Goal: Task Accomplishment & Management: Use online tool/utility

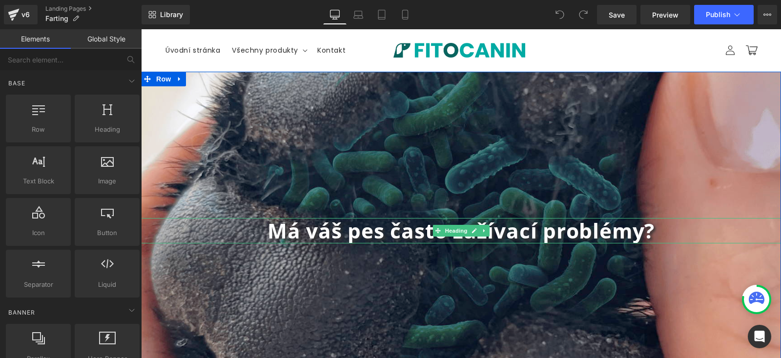
click at [391, 235] on b "Má váš pes často zažívací problémy?" at bounding box center [460, 231] width 387 height 28
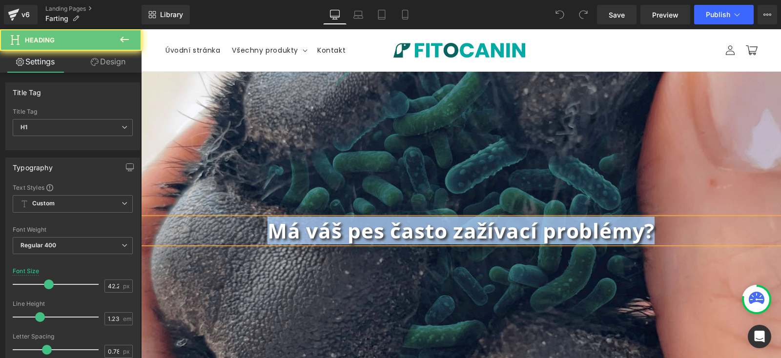
paste div
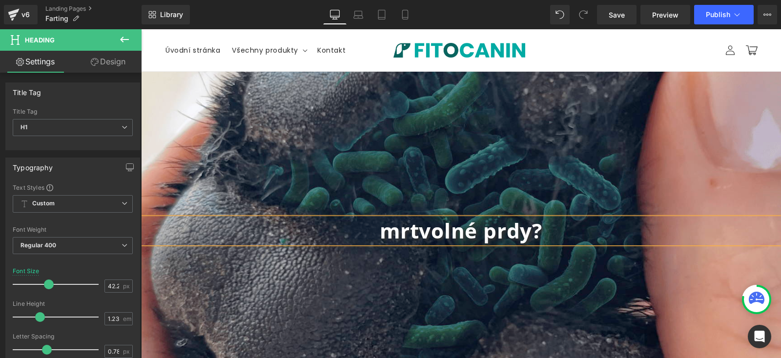
click at [389, 233] on b "mrtvolné prdy?" at bounding box center [461, 231] width 162 height 28
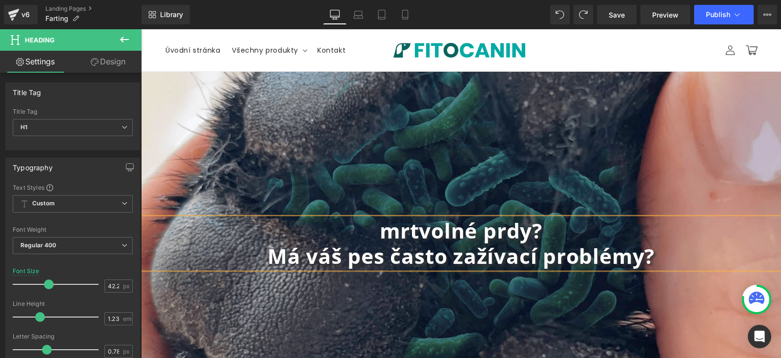
click at [393, 228] on b "mrtvolné prdy?" at bounding box center [461, 231] width 162 height 28
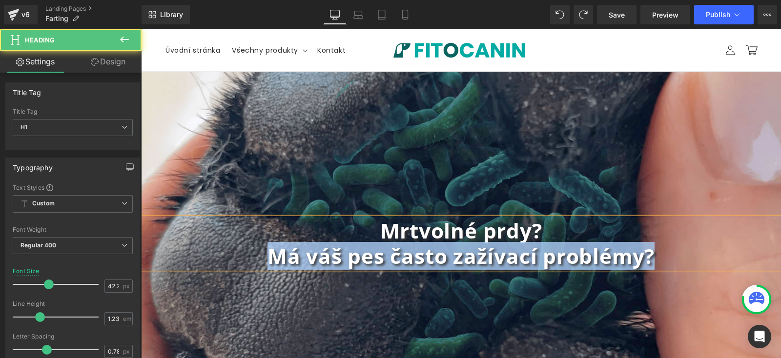
drag, startPoint x: 674, startPoint y: 256, endPoint x: 216, endPoint y: 254, distance: 457.6
click at [216, 254] on h1 "Má váš pes často zažívací problémy?" at bounding box center [461, 255] width 640 height 25
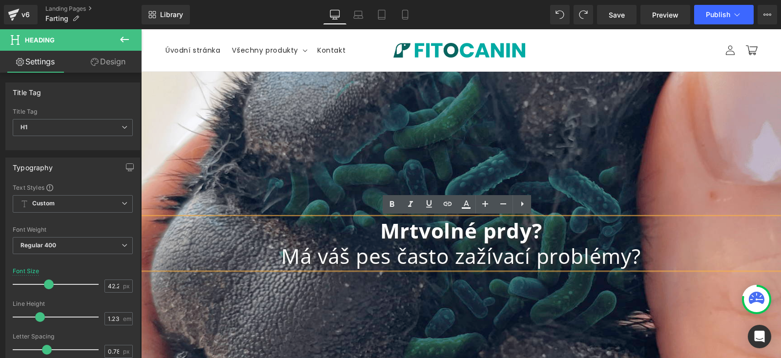
click at [651, 178] on div "Mrtvolné prdy? Má váš pes často zažívací problémy? Heading Row" at bounding box center [461, 243] width 640 height 343
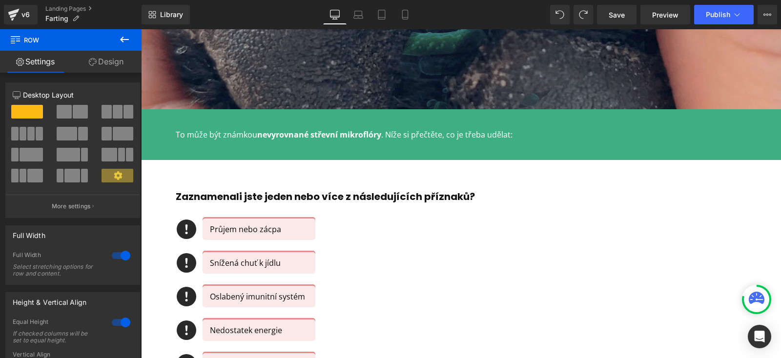
scroll to position [336, 0]
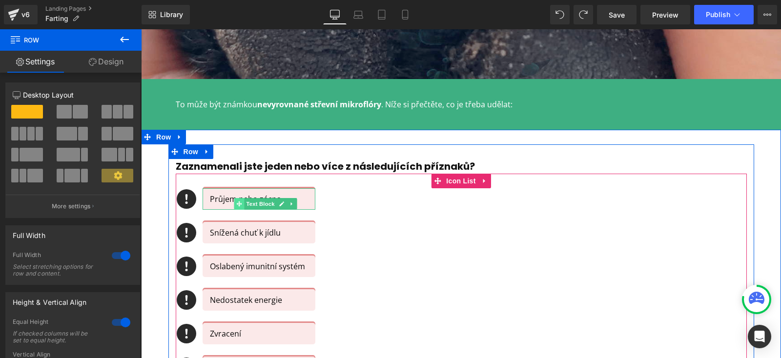
click at [237, 201] on icon at bounding box center [239, 204] width 5 height 6
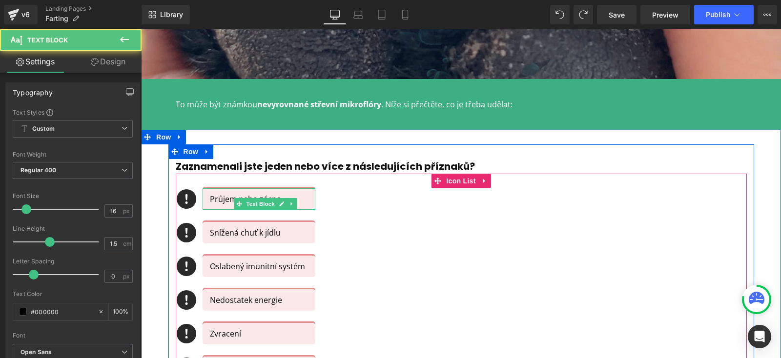
click at [213, 199] on p "Průjem nebo zácpa" at bounding box center [259, 199] width 98 height 12
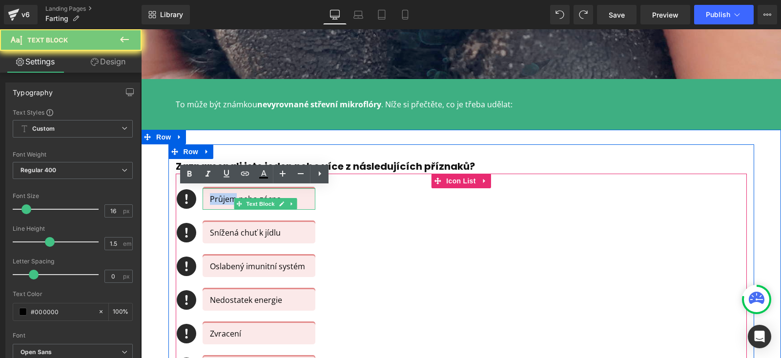
click at [213, 199] on p "Průjem nebo zácpa" at bounding box center [259, 199] width 98 height 12
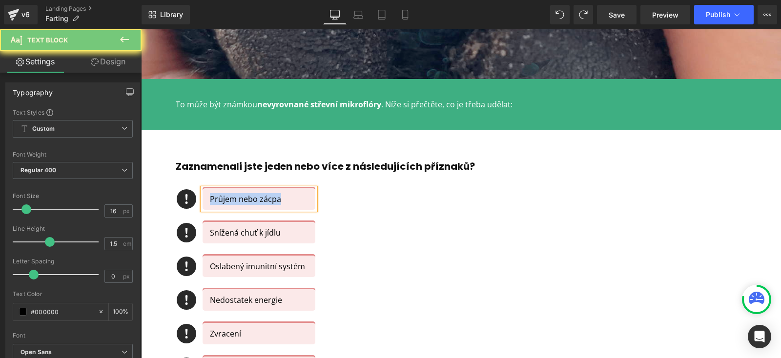
copy p "Průjem nebo zácpa"
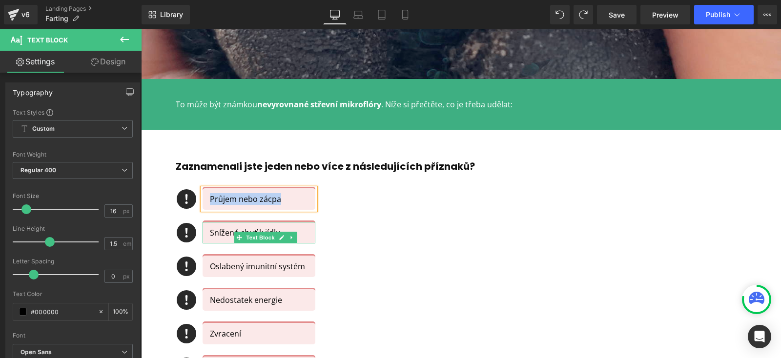
click at [211, 232] on p "Snížená chuť k jídlu" at bounding box center [259, 233] width 98 height 12
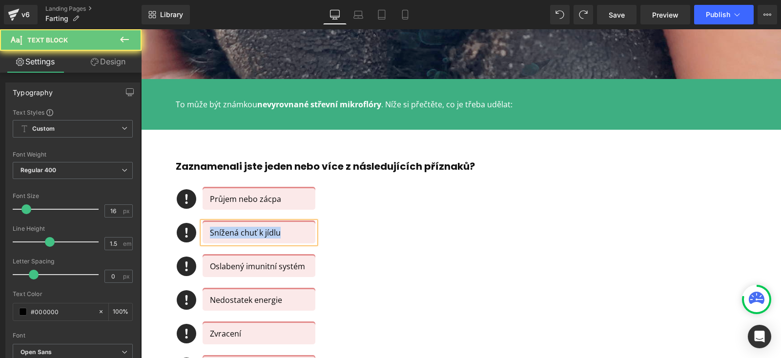
copy p "Snížená chuť k jídlu"
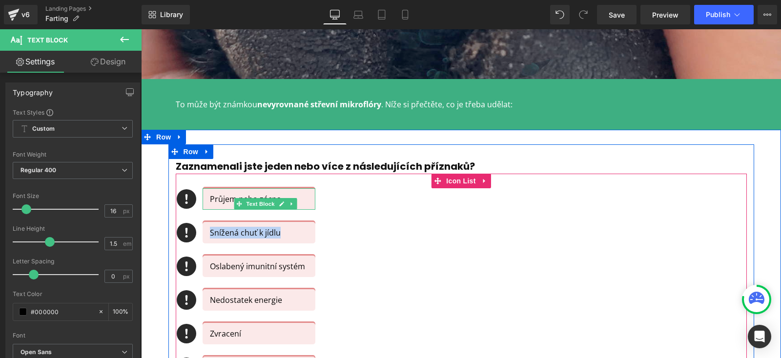
click at [217, 200] on p "Průjem nebo zácpa" at bounding box center [259, 199] width 98 height 12
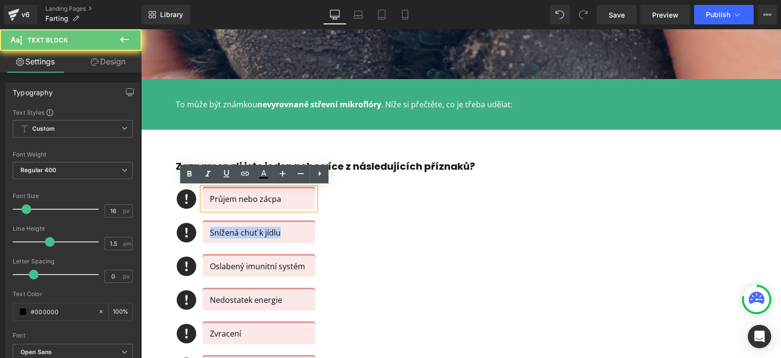
click at [217, 200] on p "Průjem nebo zácpa" at bounding box center [259, 199] width 98 height 12
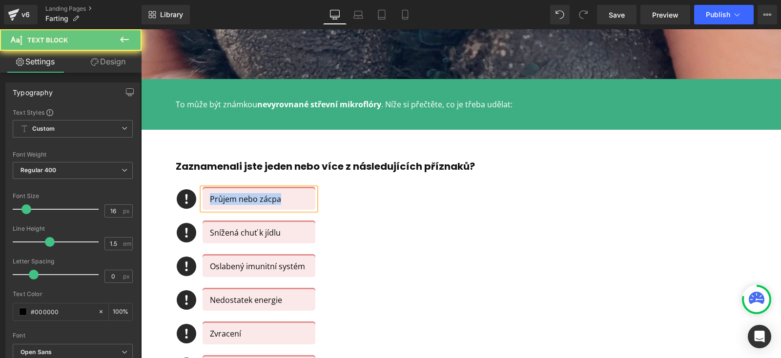
copy p "Průjem nebo zácpa"
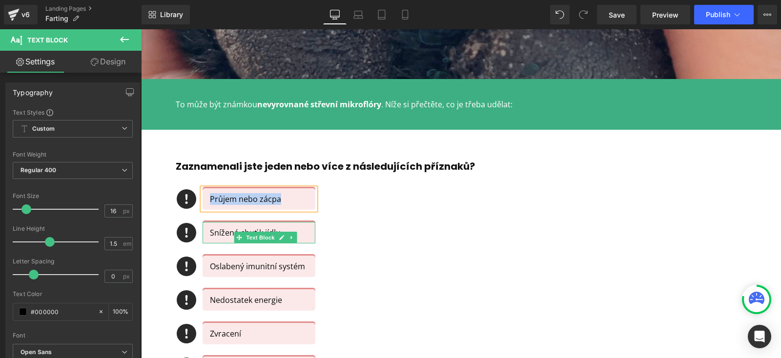
click at [229, 232] on p "Snížená chuť k jídlu" at bounding box center [259, 233] width 98 height 12
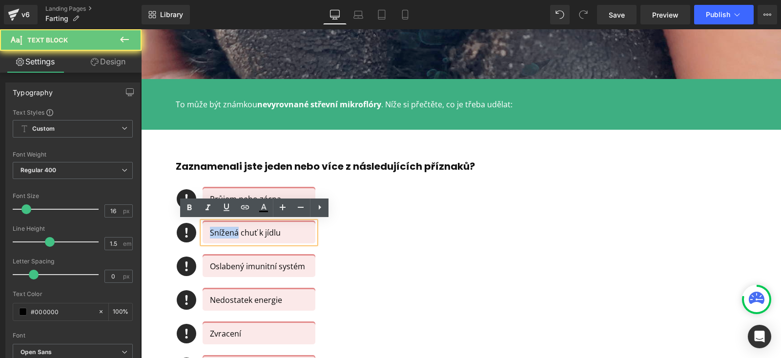
click at [229, 232] on p "Snížená chuť k jídlu" at bounding box center [259, 233] width 98 height 12
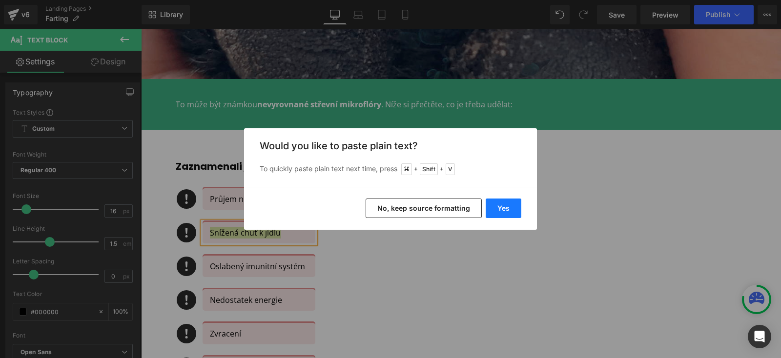
click at [503, 209] on button "Yes" at bounding box center [503, 209] width 36 height 20
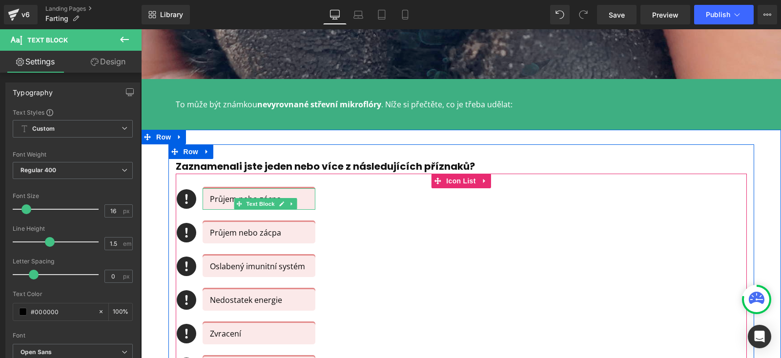
click at [211, 201] on p "Průjem nebo zácpa" at bounding box center [259, 199] width 98 height 12
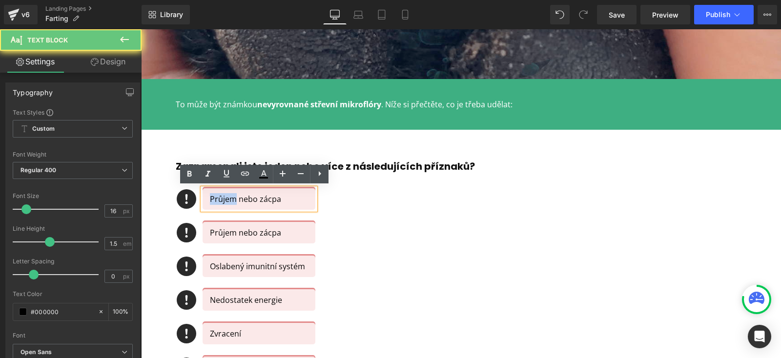
click at [211, 201] on p "Průjem nebo zácpa" at bounding box center [259, 199] width 98 height 12
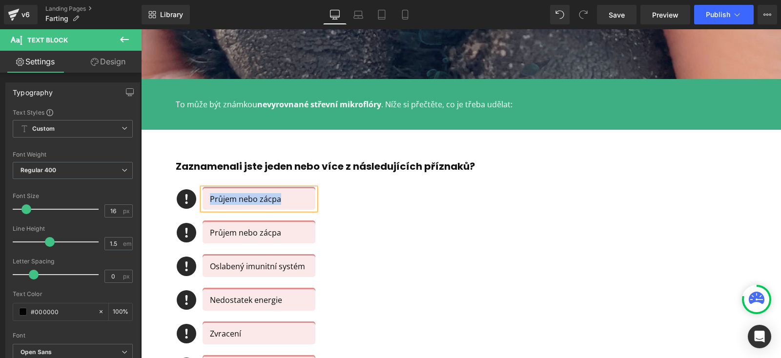
paste div
click at [210, 197] on p "prdění" at bounding box center [259, 199] width 98 height 12
click at [389, 262] on div "Icon Prdění Text Block Icon Průjem nebo zácpa Text Block Icon Oslabený imunitní…" at bounding box center [461, 306] width 571 height 236
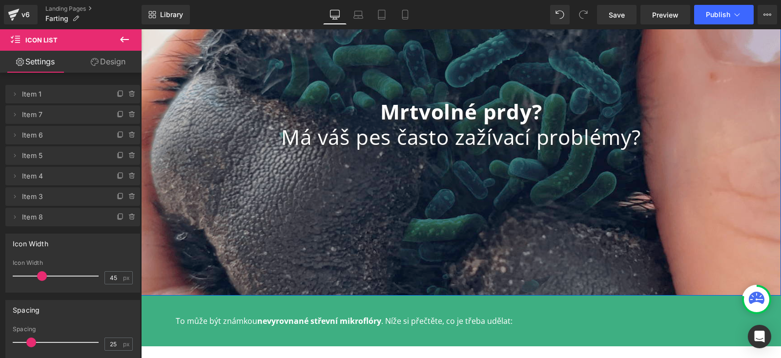
scroll to position [117, 0]
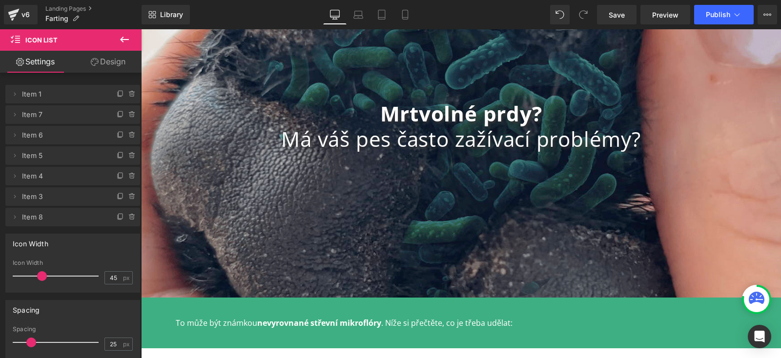
click at [105, 60] on link "Design" at bounding box center [108, 62] width 71 height 22
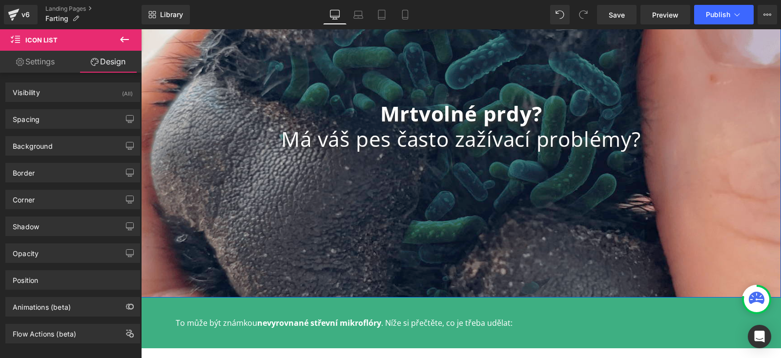
click at [274, 93] on div "Mrtvolné prdy? Má váš pes často zažívací problémy? Heading Row" at bounding box center [461, 126] width 640 height 343
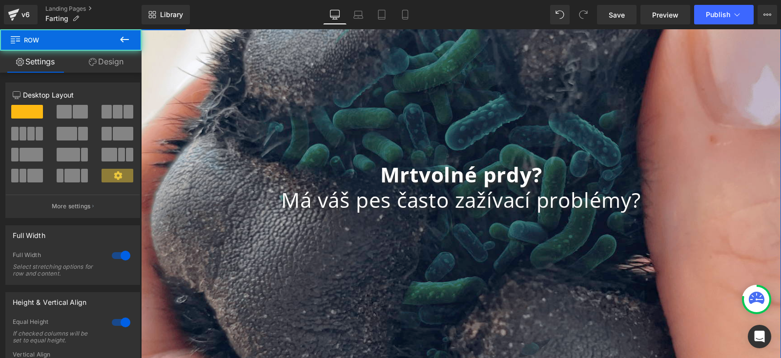
scroll to position [40, 0]
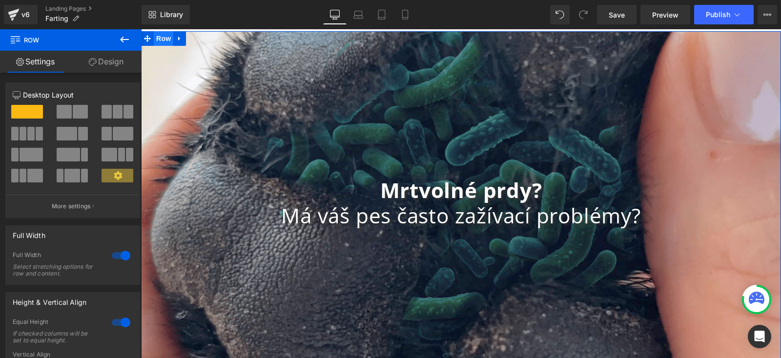
click at [154, 32] on span "Row" at bounding box center [164, 38] width 20 height 15
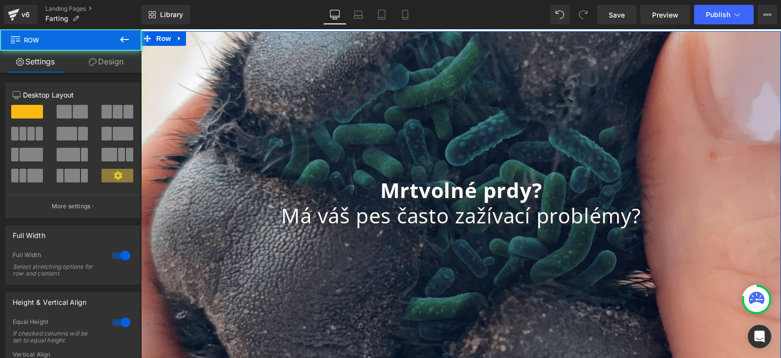
click at [114, 63] on link "Design" at bounding box center [106, 62] width 71 height 22
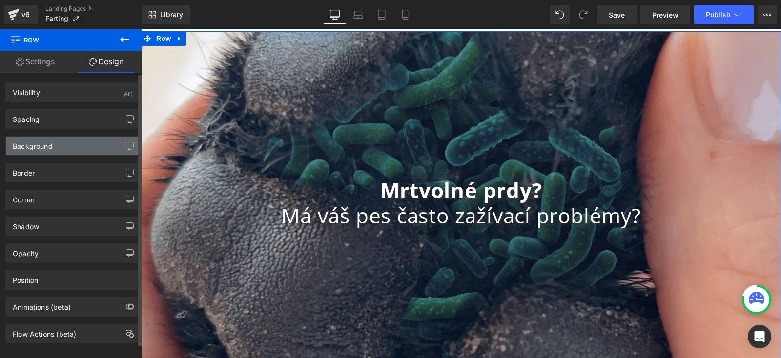
click at [56, 149] on div "Background" at bounding box center [73, 146] width 134 height 19
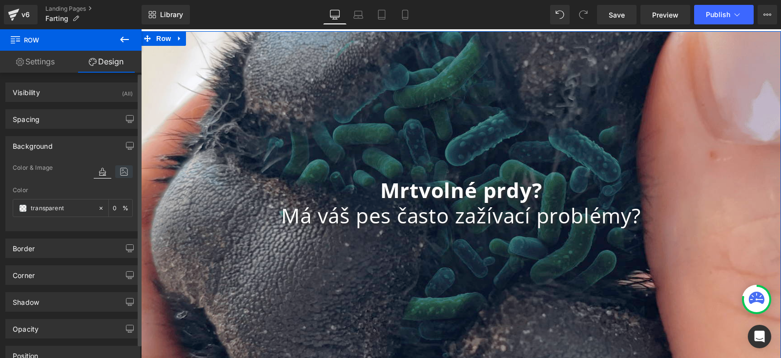
click at [115, 174] on icon at bounding box center [124, 171] width 18 height 13
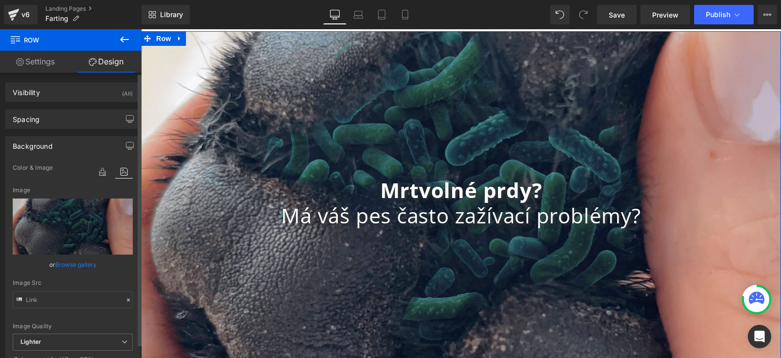
click at [121, 173] on icon at bounding box center [124, 171] width 18 height 13
click at [70, 261] on link "Browse gallery" at bounding box center [75, 264] width 41 height 17
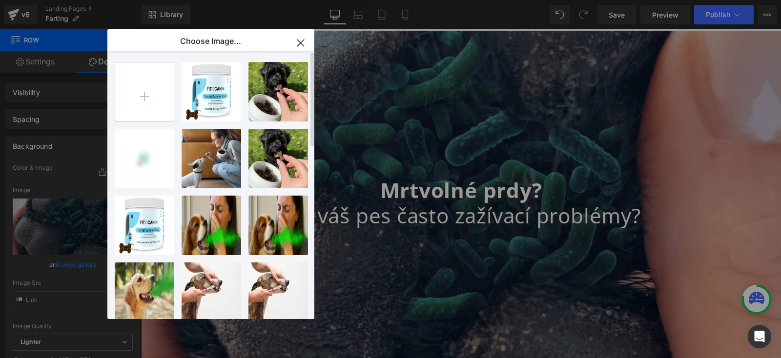
click at [144, 94] on input "file" at bounding box center [144, 91] width 59 height 59
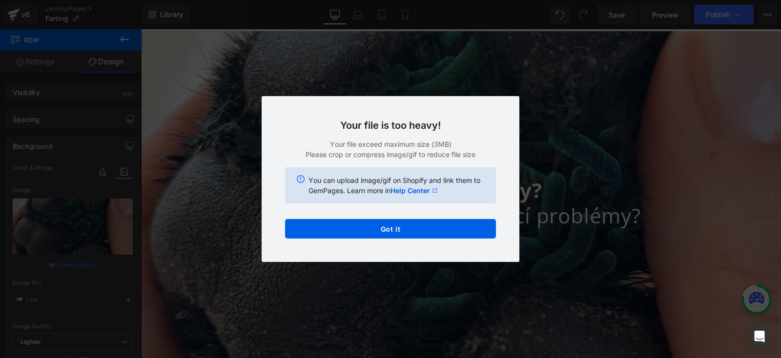
click at [389, 0] on div "Text Color Highlight Color #333333 Edit or remove link: Edit - Unlink - Cancel …" at bounding box center [390, 0] width 781 height 0
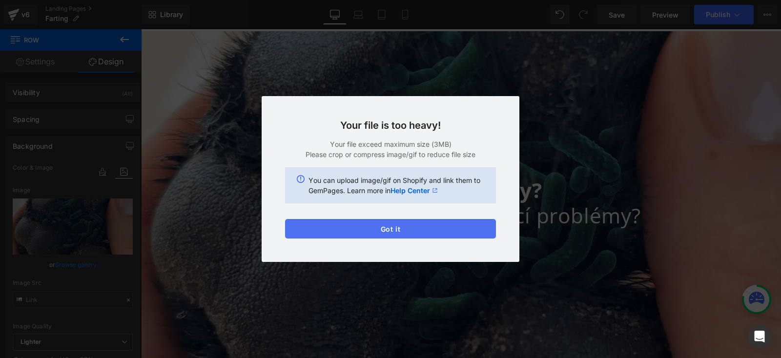
click at [357, 230] on button "Got it" at bounding box center [390, 229] width 211 height 20
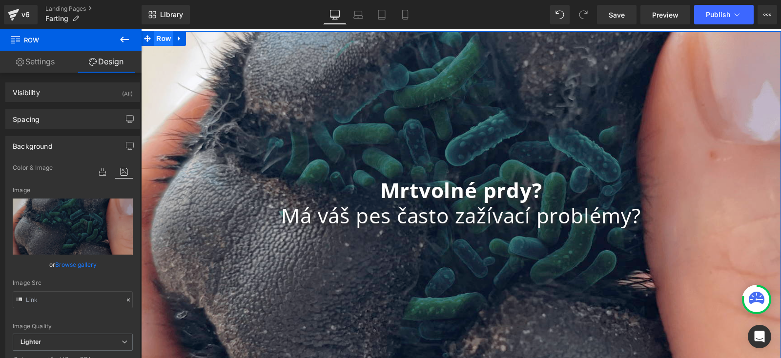
click at [155, 36] on span "Row" at bounding box center [164, 38] width 20 height 15
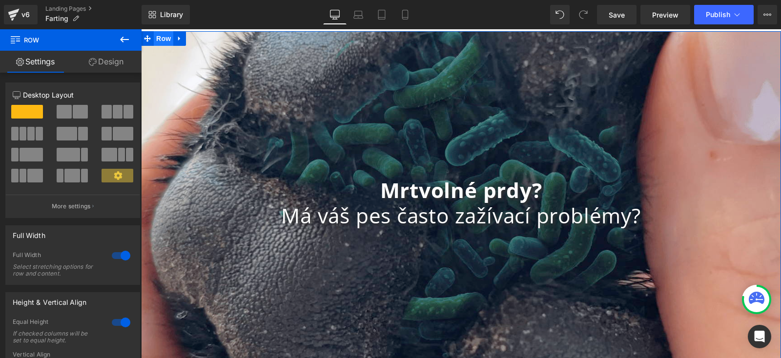
click at [156, 36] on span "Row" at bounding box center [164, 38] width 20 height 15
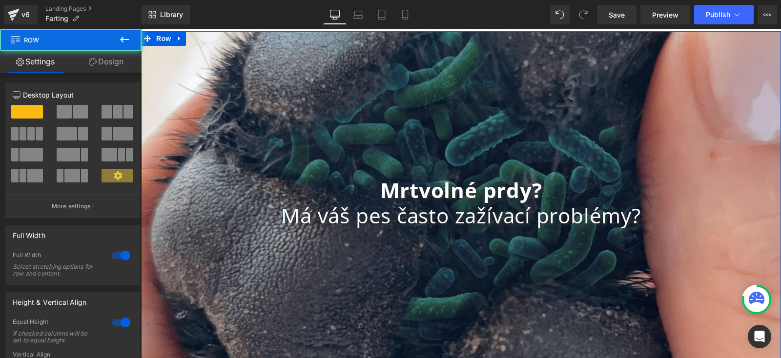
click at [99, 56] on link "Design" at bounding box center [106, 62] width 71 height 22
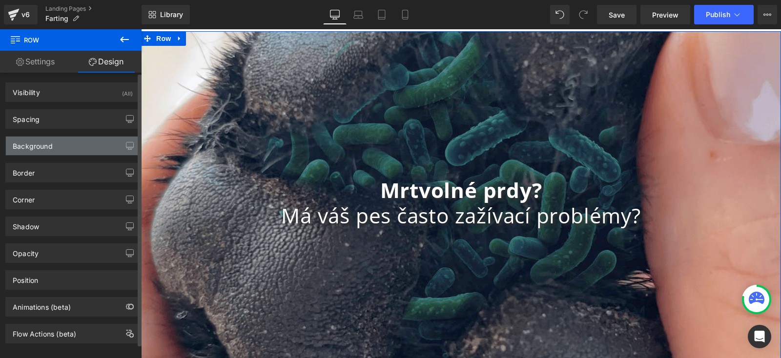
click at [44, 137] on div "Background" at bounding box center [33, 144] width 40 height 14
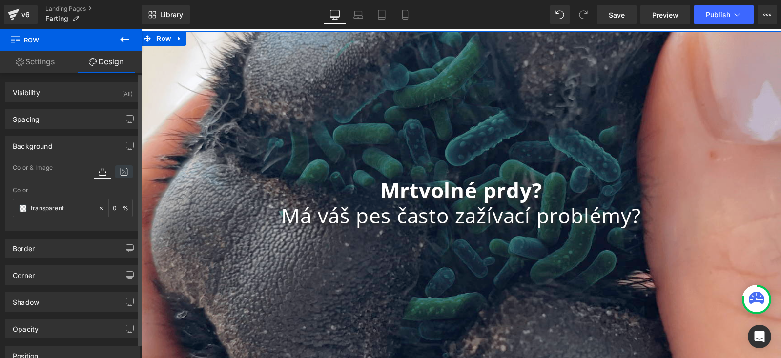
click at [119, 168] on icon at bounding box center [124, 171] width 18 height 13
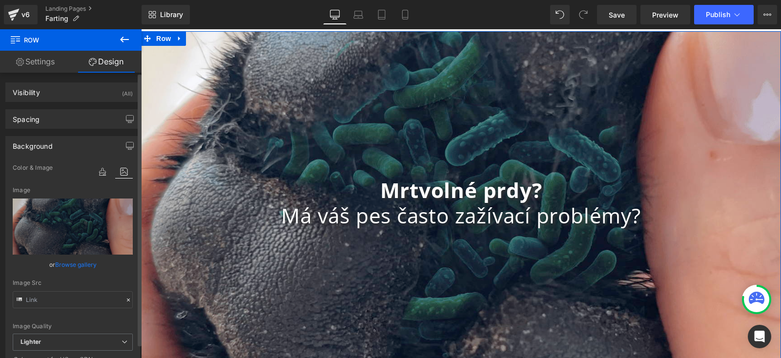
click at [69, 260] on link "Browse gallery" at bounding box center [75, 264] width 41 height 17
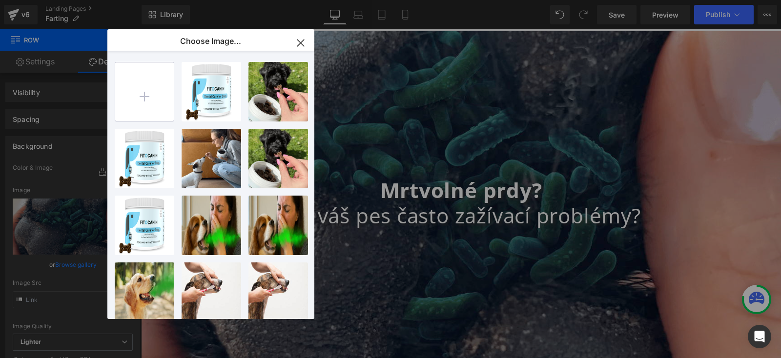
click at [126, 101] on input "file" at bounding box center [144, 91] width 59 height 59
type input "C:\fakepath\polna velikost copy.jpg"
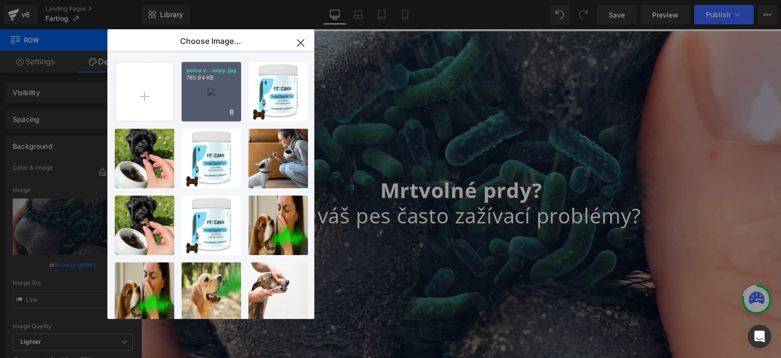
click at [224, 89] on div "polna v...copy.jpg 765.94 KB" at bounding box center [211, 92] width 60 height 60
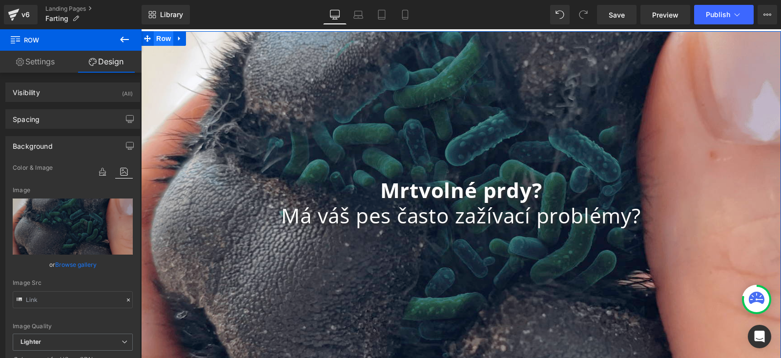
click at [154, 39] on span "Row" at bounding box center [164, 38] width 20 height 15
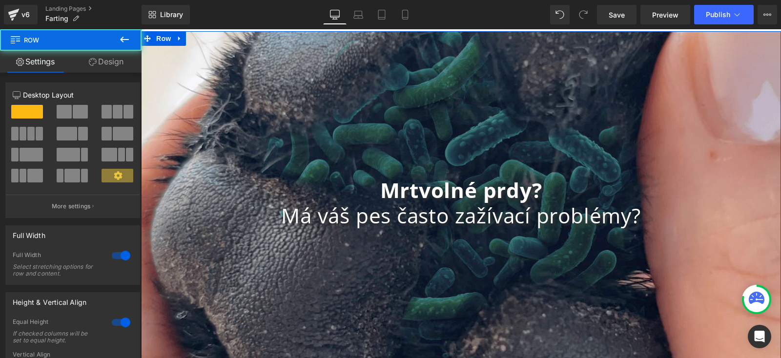
click at [109, 60] on link "Design" at bounding box center [106, 62] width 71 height 22
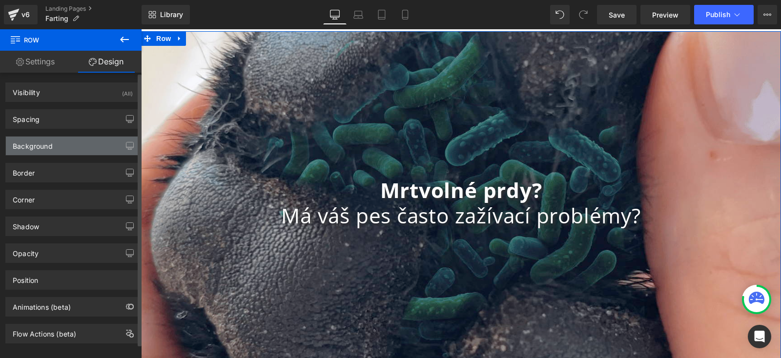
click at [80, 144] on div "Background" at bounding box center [73, 146] width 134 height 19
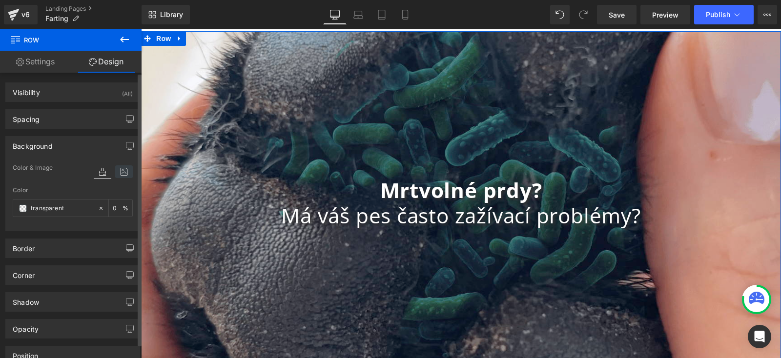
click at [122, 175] on icon at bounding box center [124, 171] width 18 height 13
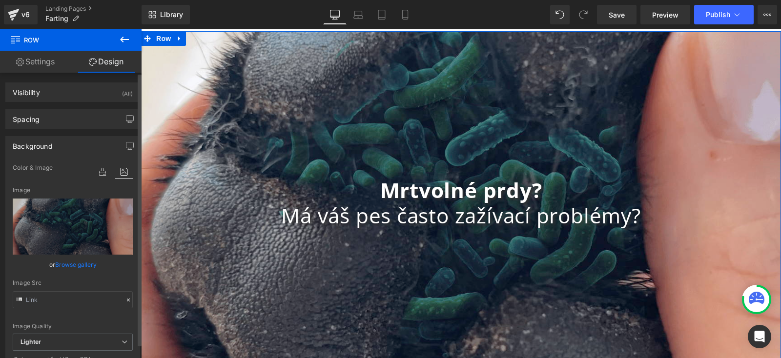
click at [87, 260] on link "Browse gallery" at bounding box center [75, 264] width 41 height 17
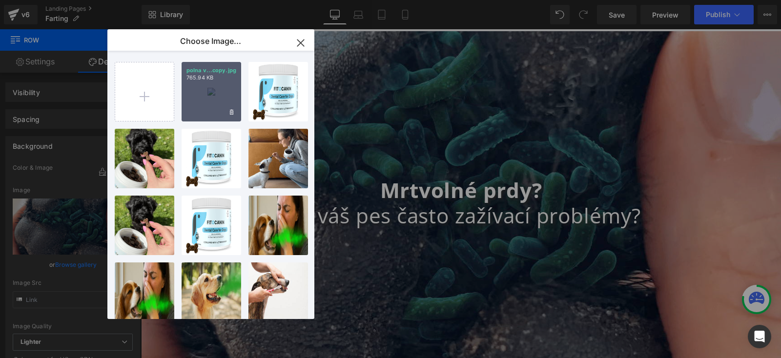
click at [197, 87] on div "polna v...copy.jpg 765.94 KB" at bounding box center [211, 92] width 60 height 60
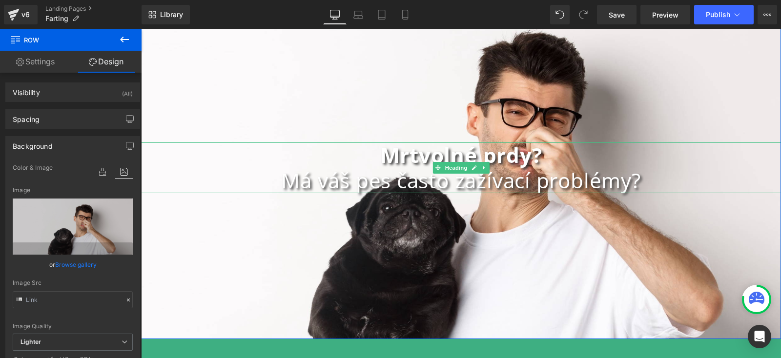
scroll to position [61, 0]
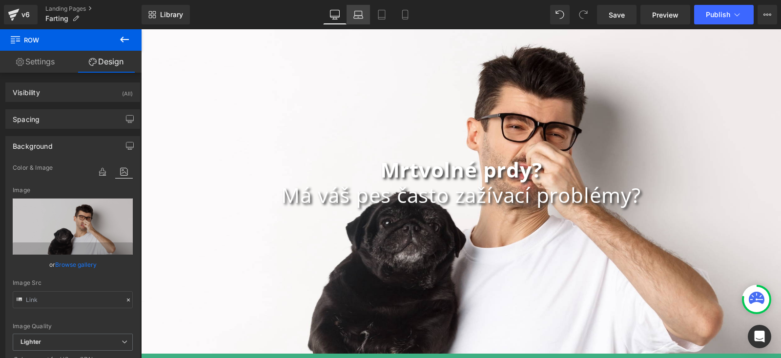
click at [357, 16] on icon at bounding box center [358, 17] width 9 height 3
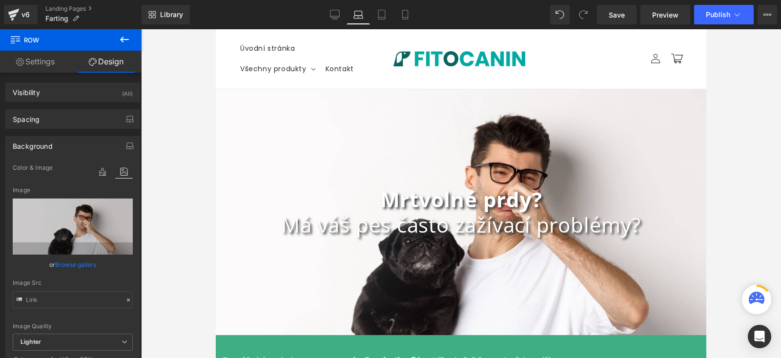
scroll to position [0, 0]
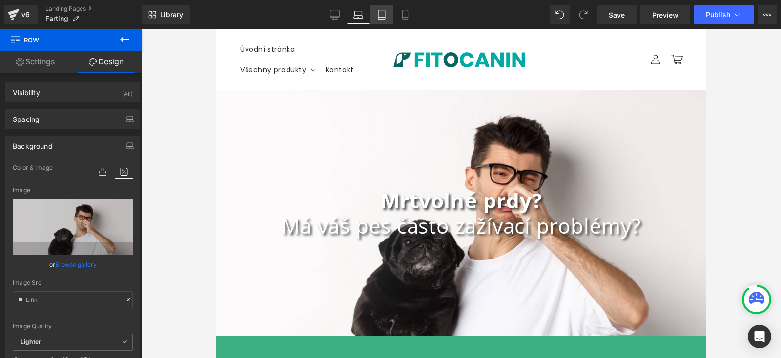
click at [377, 17] on icon at bounding box center [382, 15] width 10 height 10
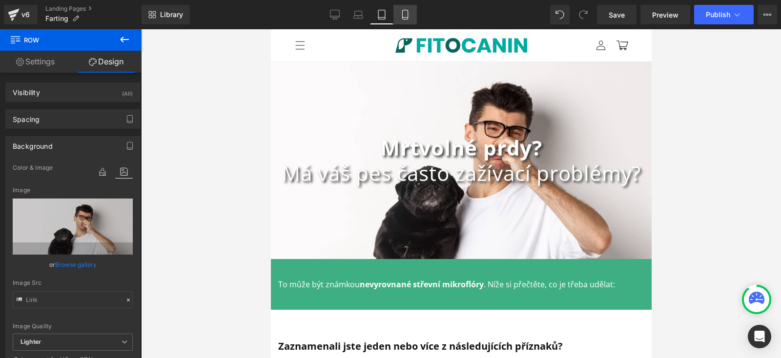
click at [399, 17] on link "Mobile" at bounding box center [404, 15] width 23 height 20
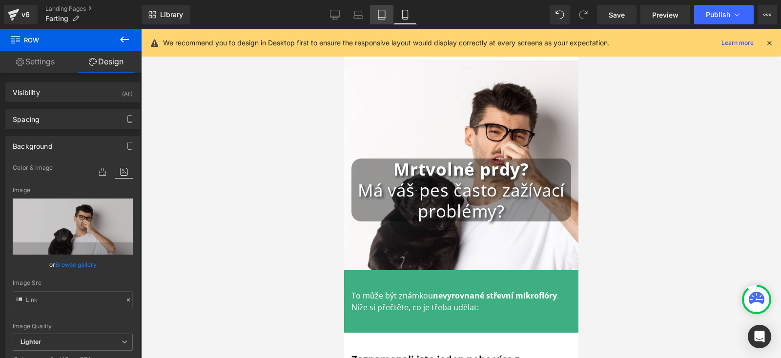
click at [380, 17] on icon at bounding box center [382, 15] width 10 height 10
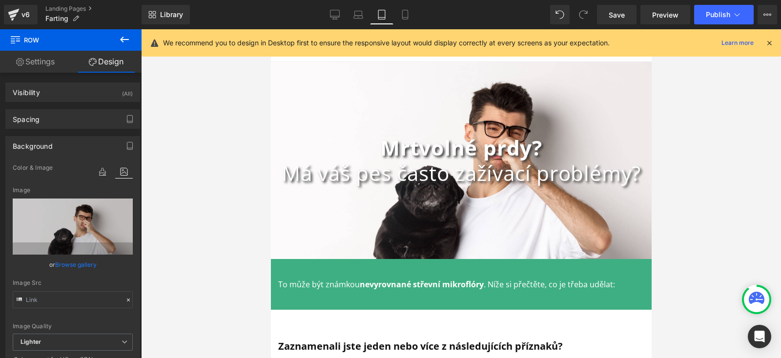
scroll to position [0, 0]
click at [359, 17] on icon at bounding box center [358, 15] width 10 height 10
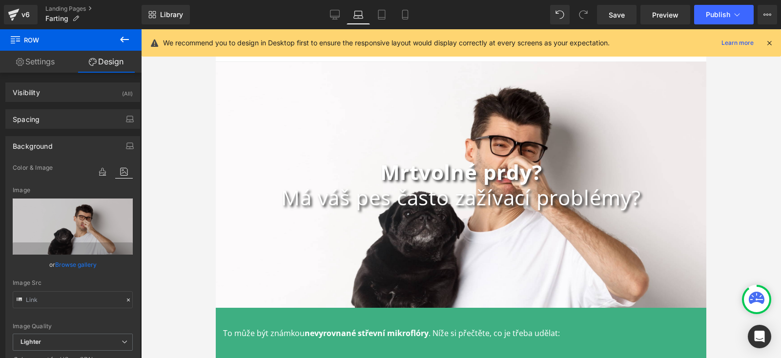
scroll to position [29, 0]
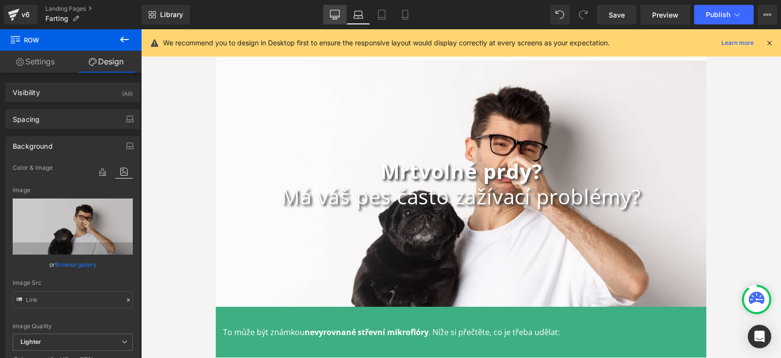
click at [336, 14] on icon at bounding box center [335, 15] width 10 height 10
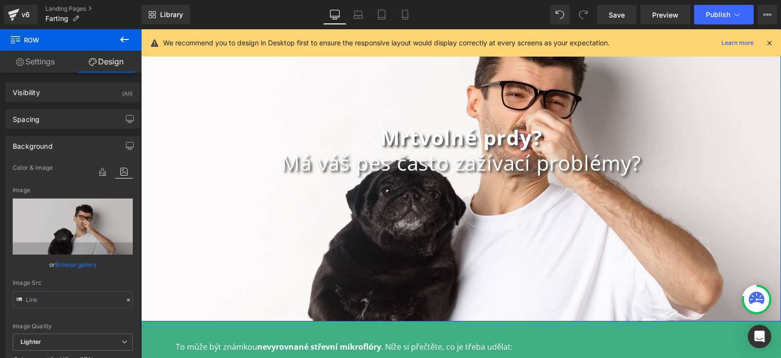
scroll to position [101, 0]
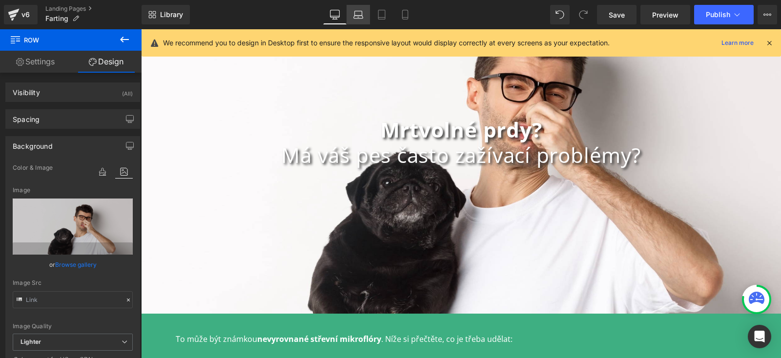
click at [356, 17] on icon at bounding box center [358, 15] width 10 height 10
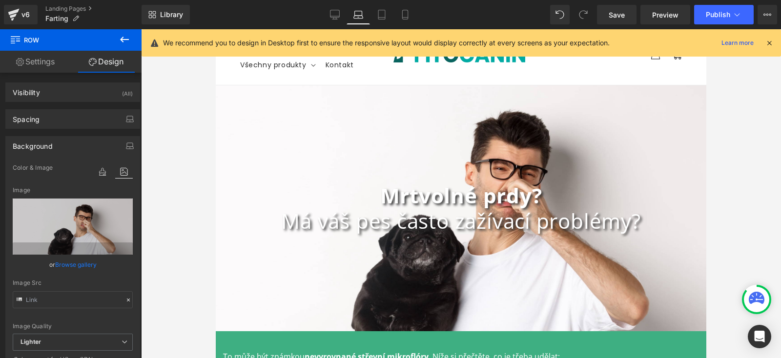
scroll to position [0, 0]
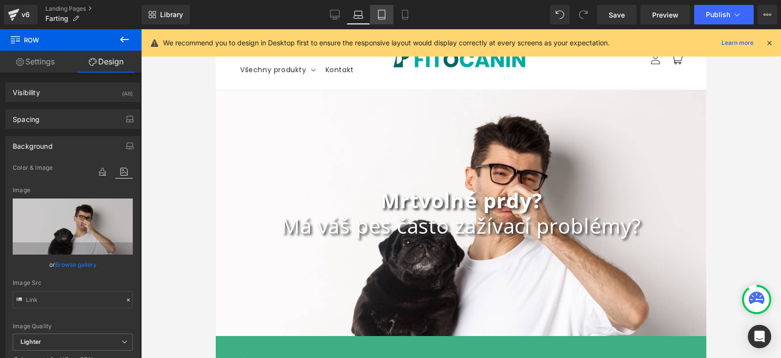
click at [384, 12] on icon at bounding box center [382, 15] width 10 height 10
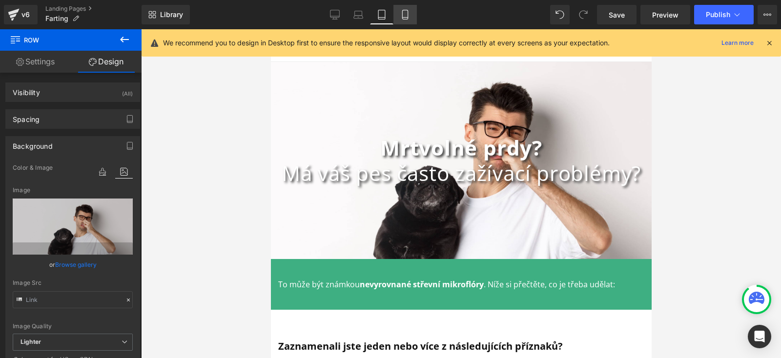
click at [402, 12] on icon at bounding box center [405, 15] width 10 height 10
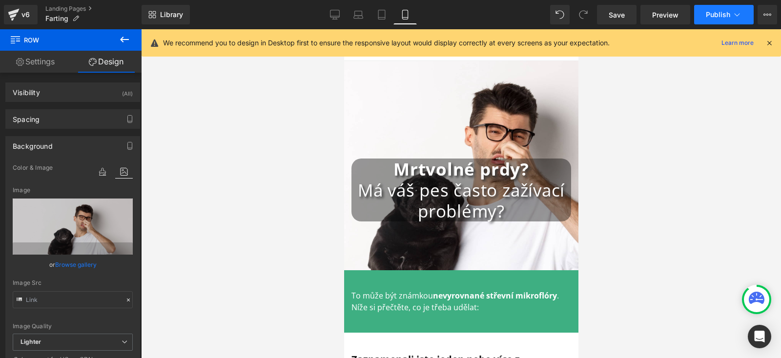
click at [743, 16] on button "Publish" at bounding box center [724, 15] width 60 height 20
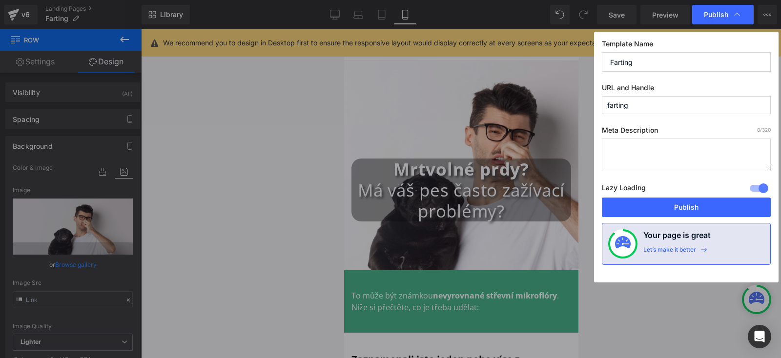
drag, startPoint x: 645, startPoint y: 106, endPoint x: 509, endPoint y: 106, distance: 136.6
click at [509, 106] on div "Publish Template Name Farting URL and Handle farting Meta Description 0 /320 La…" at bounding box center [390, 179] width 781 height 358
paste input "prdění"
click at [621, 104] on input "prdění" at bounding box center [686, 105] width 169 height 18
type input "prdení"
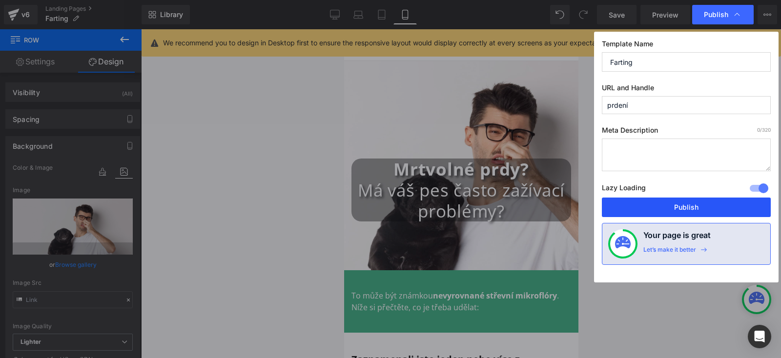
click at [659, 208] on button "Publish" at bounding box center [686, 208] width 169 height 20
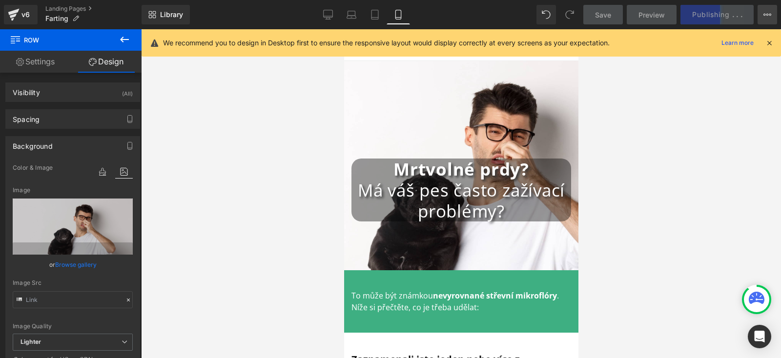
click at [768, 17] on icon at bounding box center [767, 15] width 8 height 8
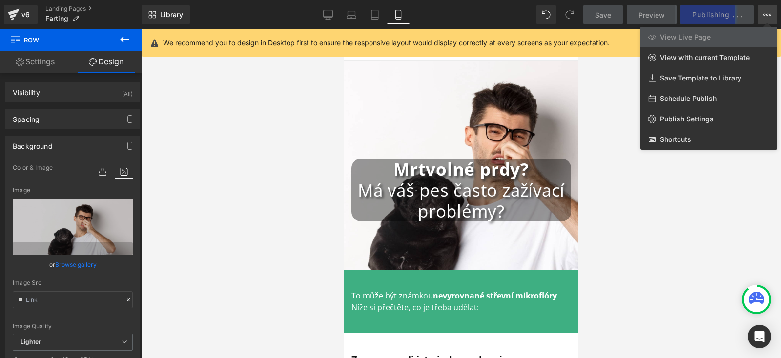
click at [674, 215] on div at bounding box center [461, 193] width 640 height 329
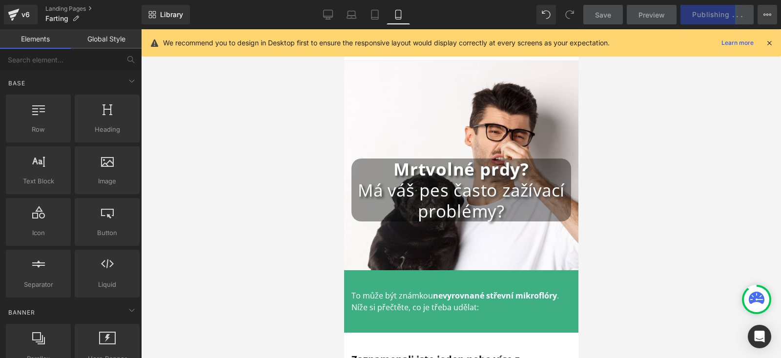
click at [764, 18] on icon at bounding box center [767, 15] width 8 height 8
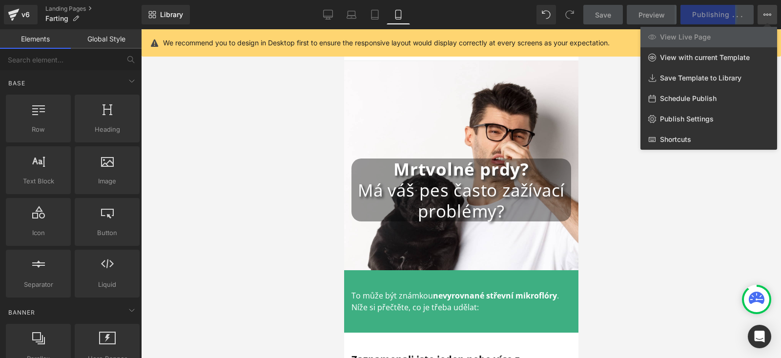
click at [692, 198] on div at bounding box center [461, 193] width 640 height 329
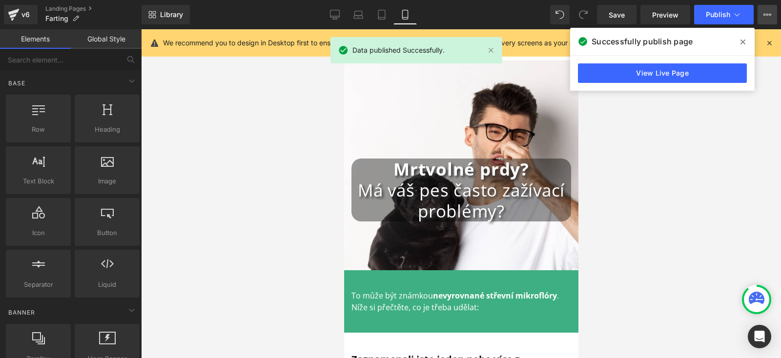
click at [767, 18] on icon at bounding box center [767, 15] width 8 height 8
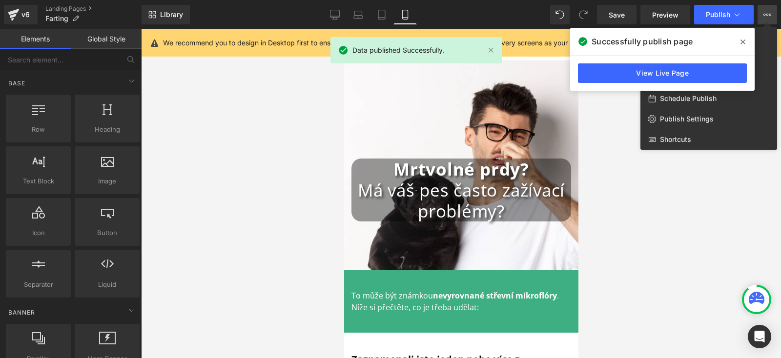
click at [741, 35] on span at bounding box center [743, 42] width 16 height 16
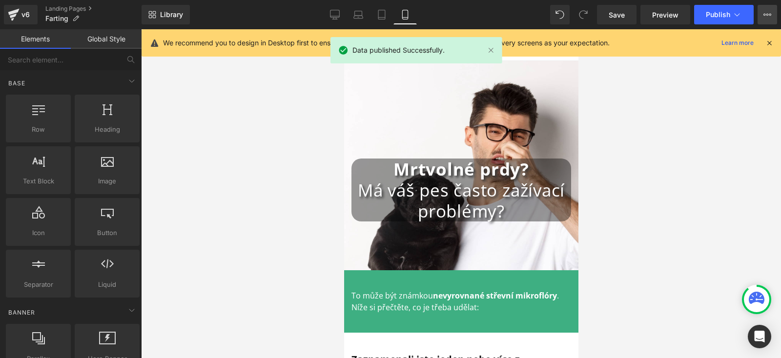
click at [758, 18] on button "View Live Page View with current Template Save Template to Library Schedule Pub…" at bounding box center [767, 15] width 20 height 20
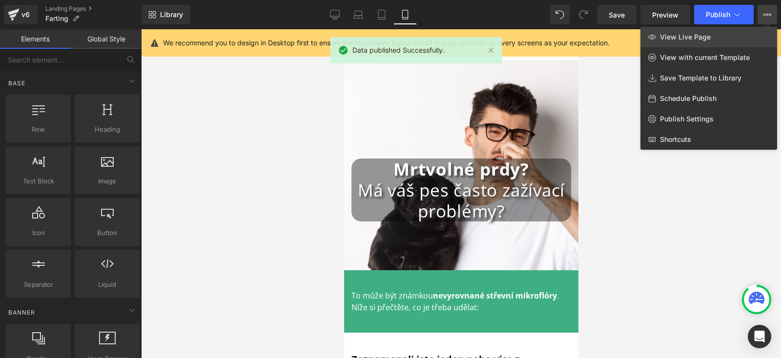
click at [701, 39] on span "View Live Page" at bounding box center [685, 37] width 51 height 9
